Goal: Complete application form: Complete application form

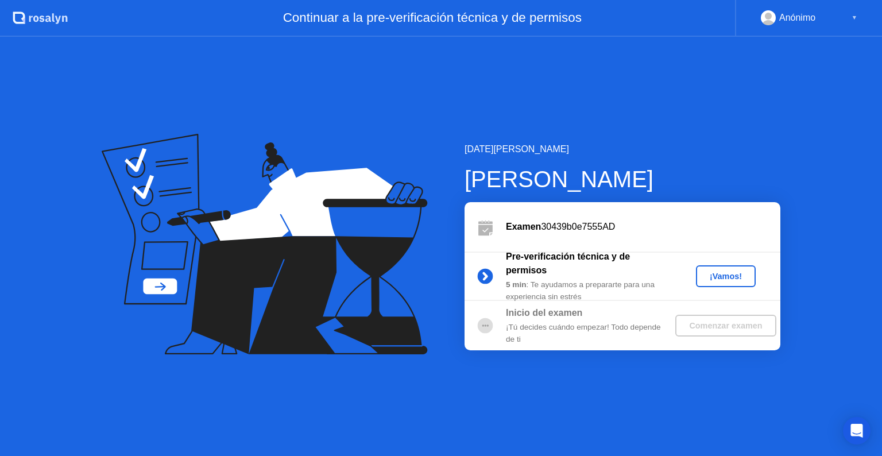
click at [751, 276] on button "¡Vamos!" at bounding box center [726, 276] width 60 height 22
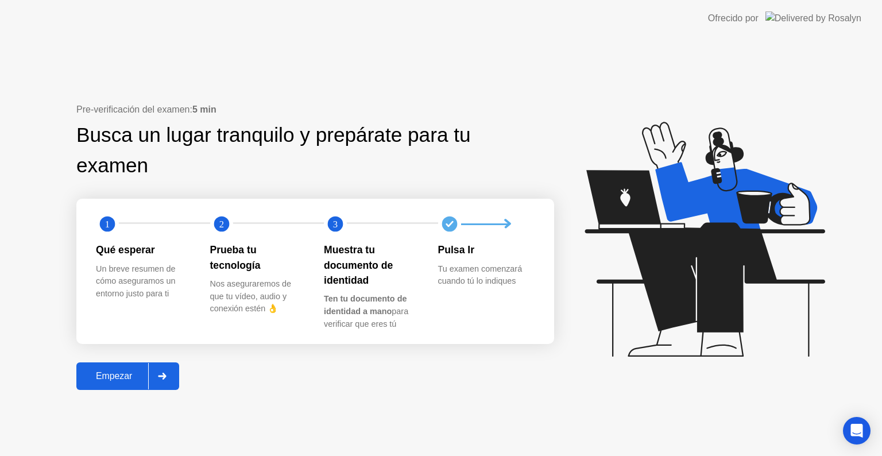
click at [134, 384] on button "Empezar" at bounding box center [127, 376] width 103 height 28
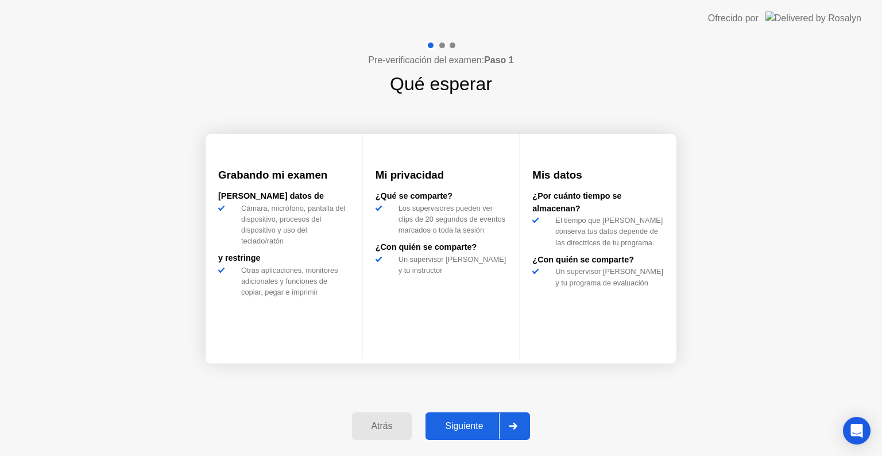
click at [461, 421] on div "Siguiente" at bounding box center [464, 426] width 70 height 10
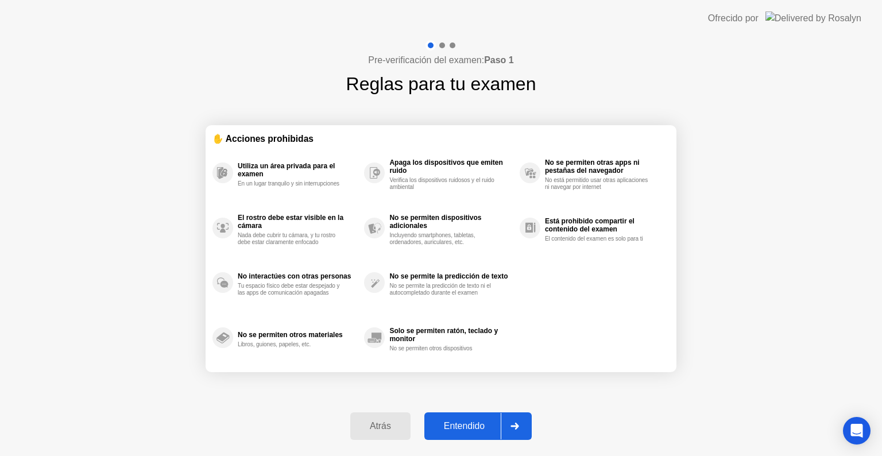
click at [488, 423] on div "Entendido" at bounding box center [464, 426] width 73 height 10
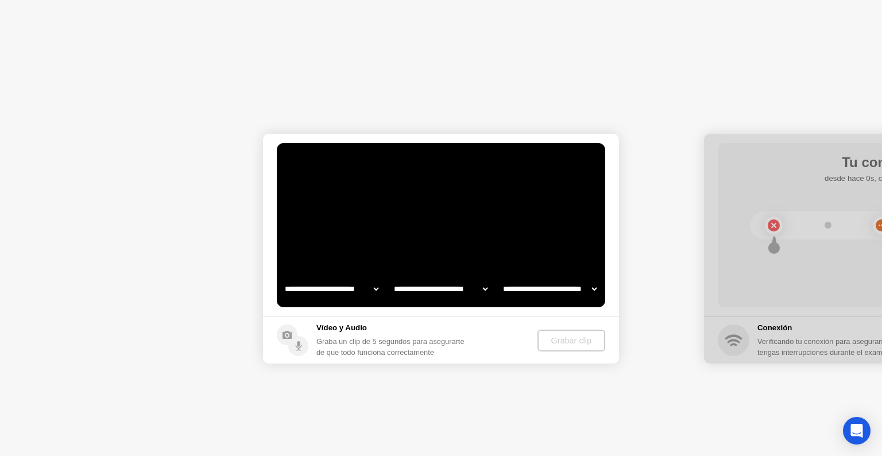
select select "**********"
select select "*******"
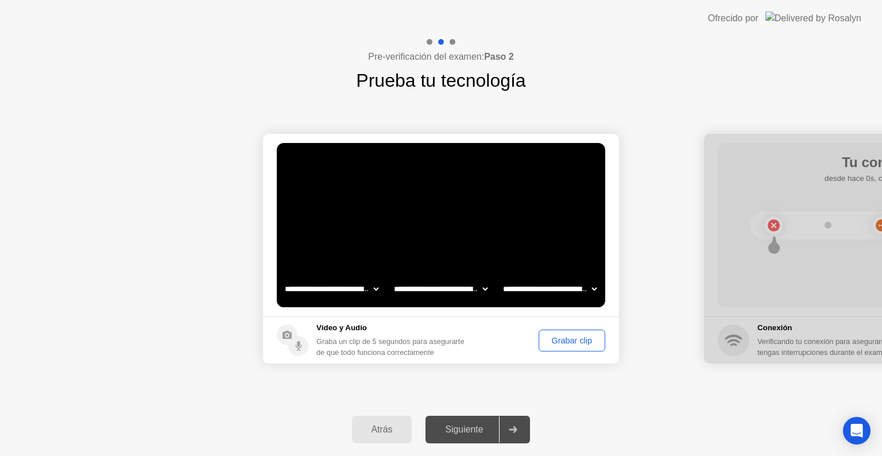
click at [554, 344] on div "Grabar clip" at bounding box center [572, 340] width 59 height 9
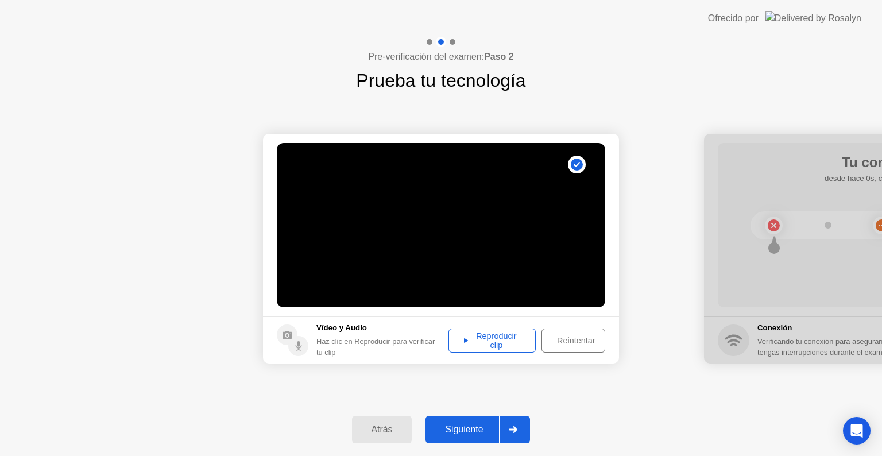
click at [471, 425] on div "Siguiente" at bounding box center [464, 430] width 70 height 10
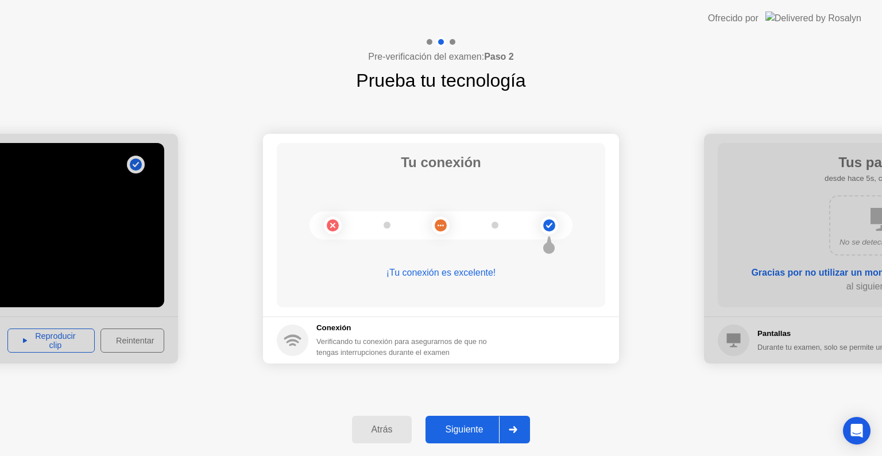
click at [478, 425] on div "Siguiente" at bounding box center [464, 430] width 70 height 10
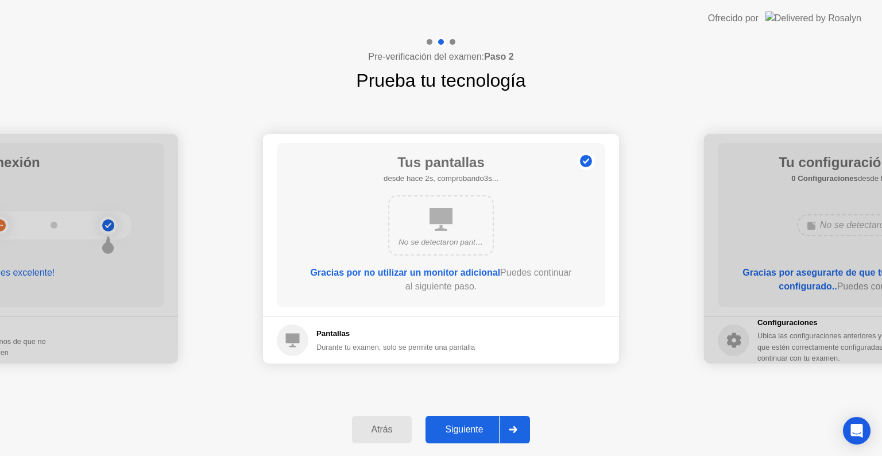
click at [478, 425] on div "Siguiente" at bounding box center [464, 430] width 70 height 10
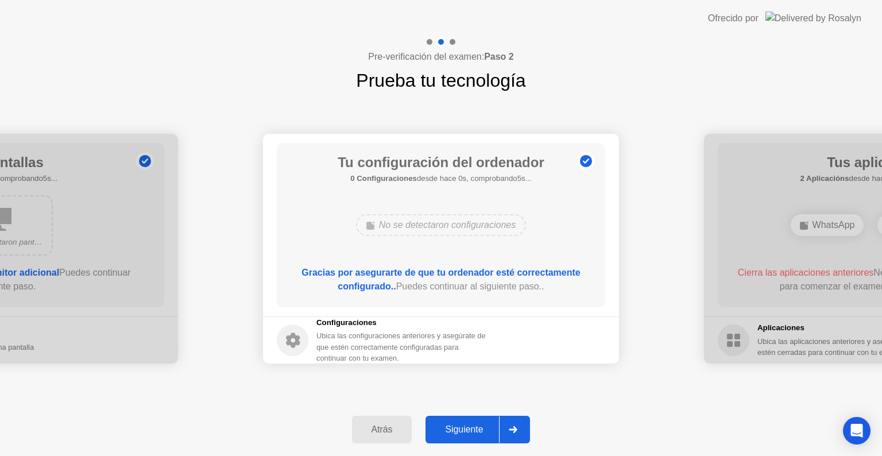
click at [478, 425] on div "Siguiente" at bounding box center [464, 430] width 70 height 10
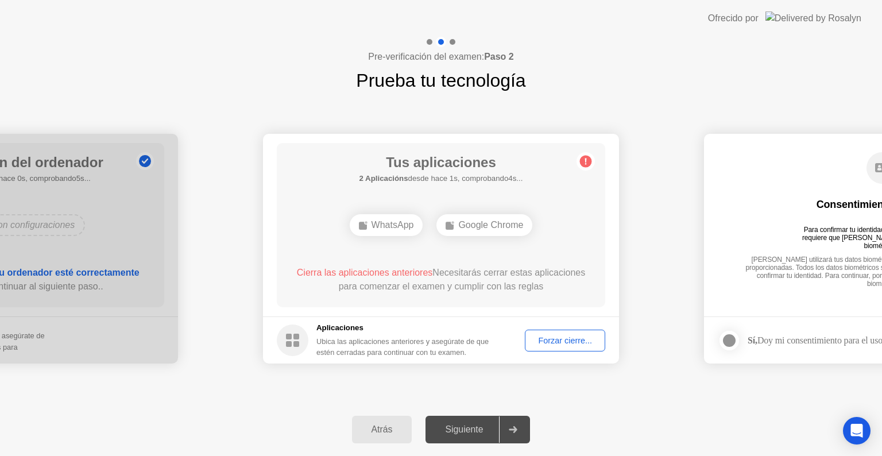
click at [549, 341] on div "Forzar cierre..." at bounding box center [565, 340] width 72 height 9
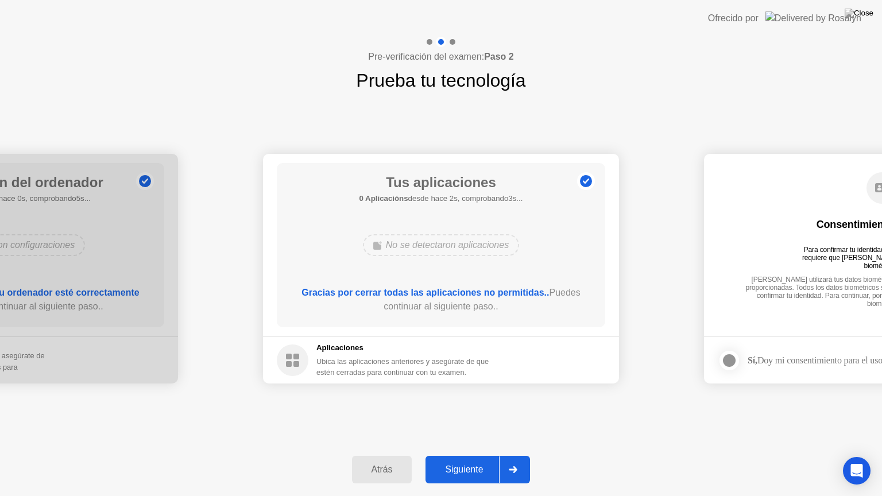
click at [480, 456] on div "Siguiente" at bounding box center [464, 470] width 70 height 10
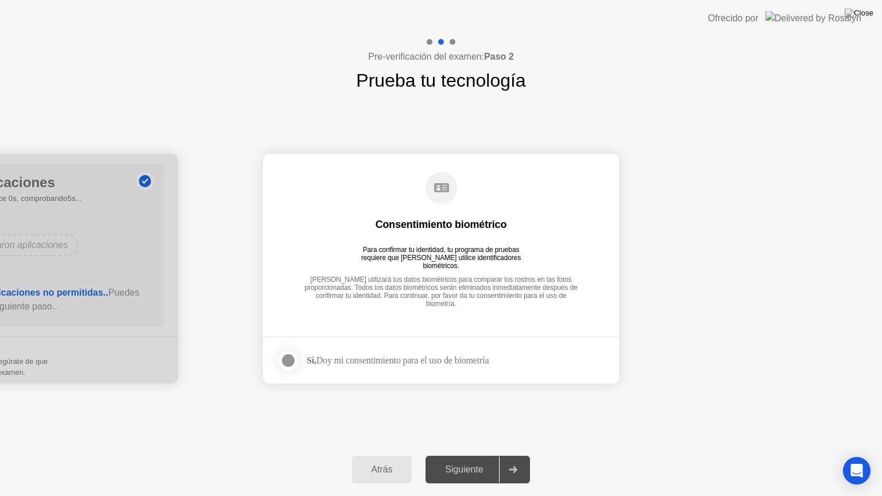
click at [295, 359] on div at bounding box center [288, 361] width 14 height 14
click at [490, 456] on div "Siguiente" at bounding box center [464, 470] width 70 height 10
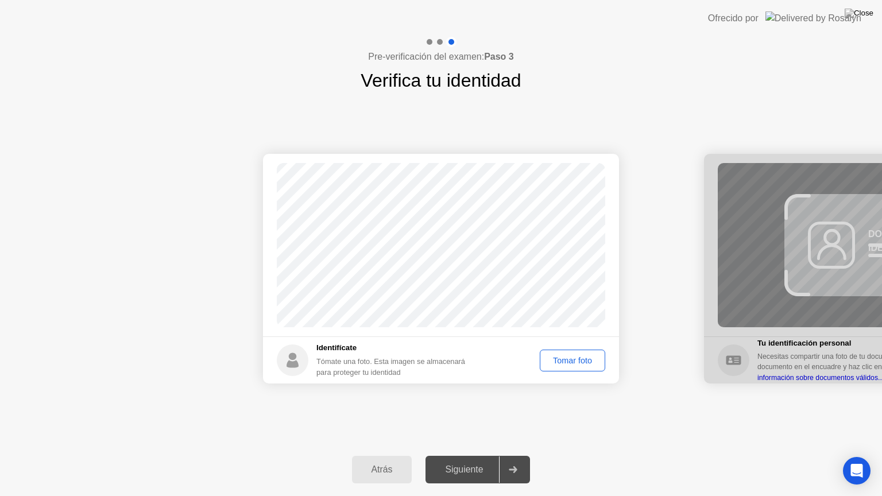
click at [554, 361] on div "Tomar foto" at bounding box center [572, 360] width 57 height 9
click at [488, 456] on div "Siguiente" at bounding box center [464, 470] width 70 height 10
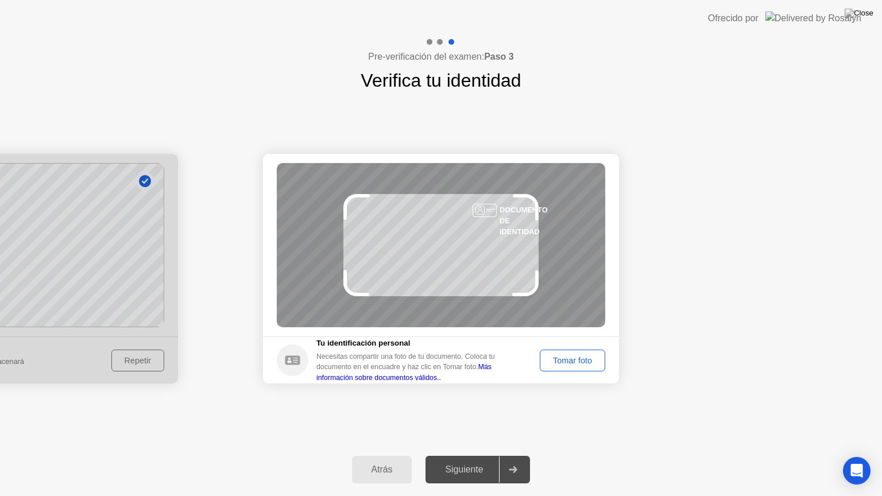
click at [567, 362] on div "Tomar foto" at bounding box center [572, 360] width 57 height 9
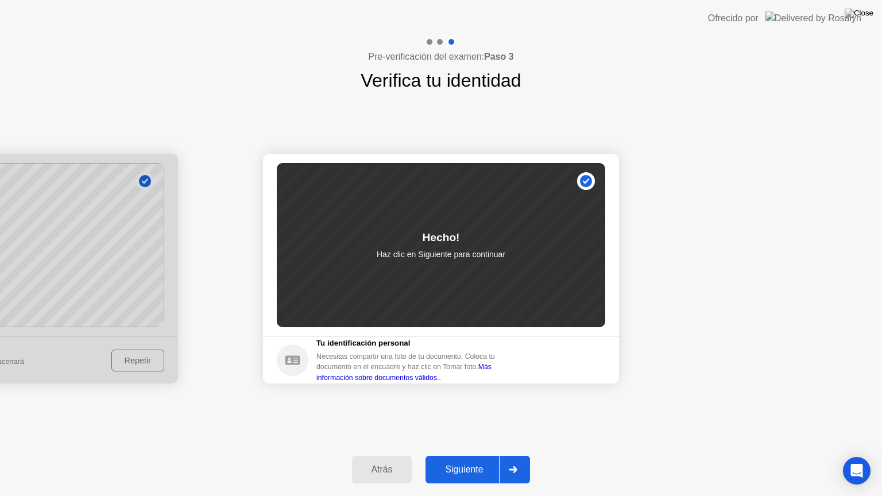
click at [480, 456] on div "Siguiente" at bounding box center [464, 470] width 70 height 10
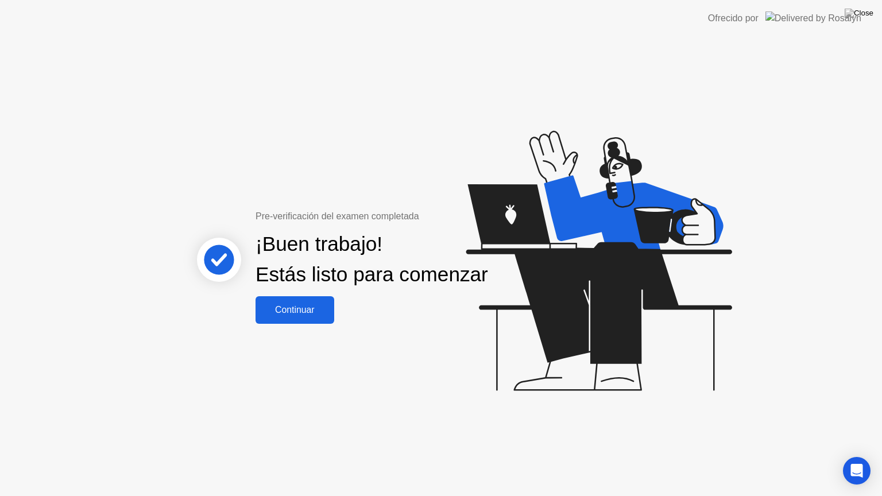
click at [327, 324] on button "Continuar" at bounding box center [295, 310] width 79 height 28
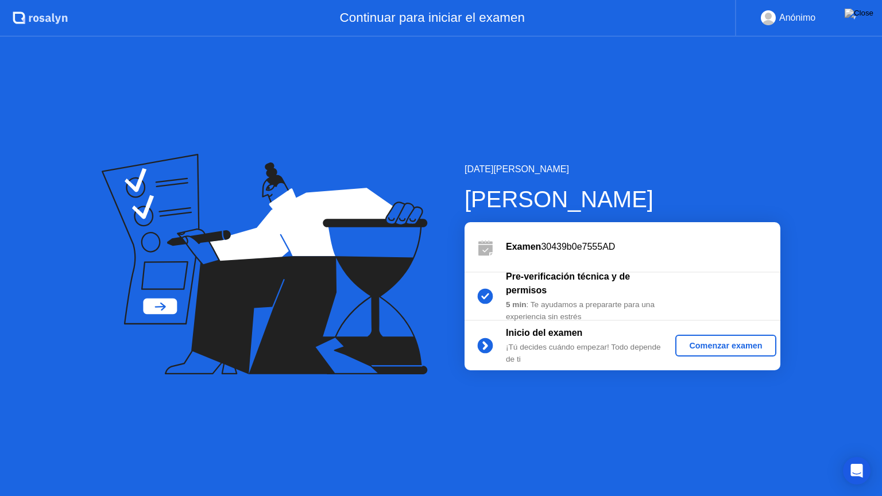
click at [715, 342] on div "Comenzar examen" at bounding box center [725, 345] width 91 height 9
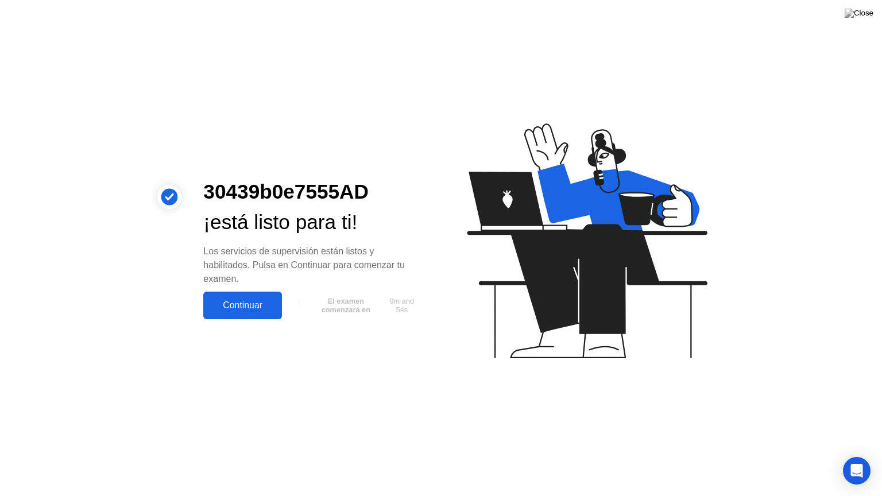
click at [272, 304] on div "Continuar" at bounding box center [243, 305] width 72 height 10
